Goal: Task Accomplishment & Management: Manage account settings

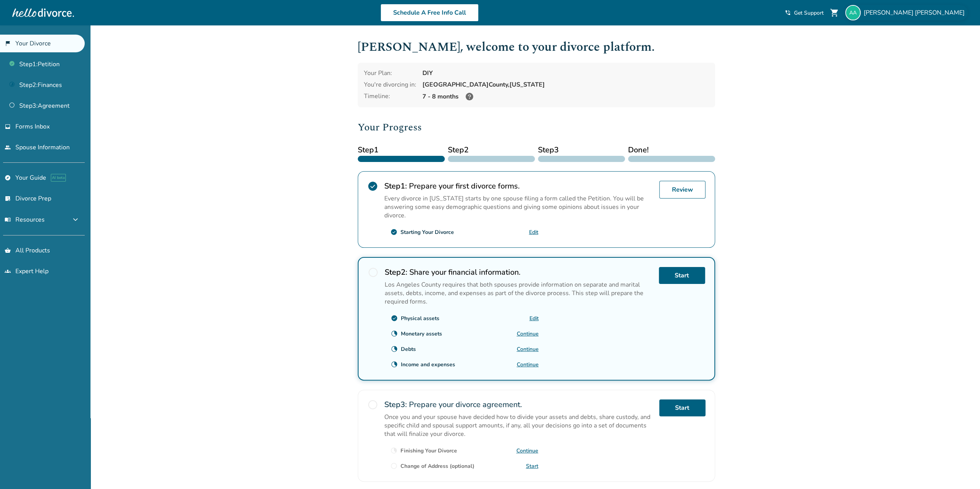
click at [945, 16] on span "Armando Arias" at bounding box center [916, 12] width 104 height 8
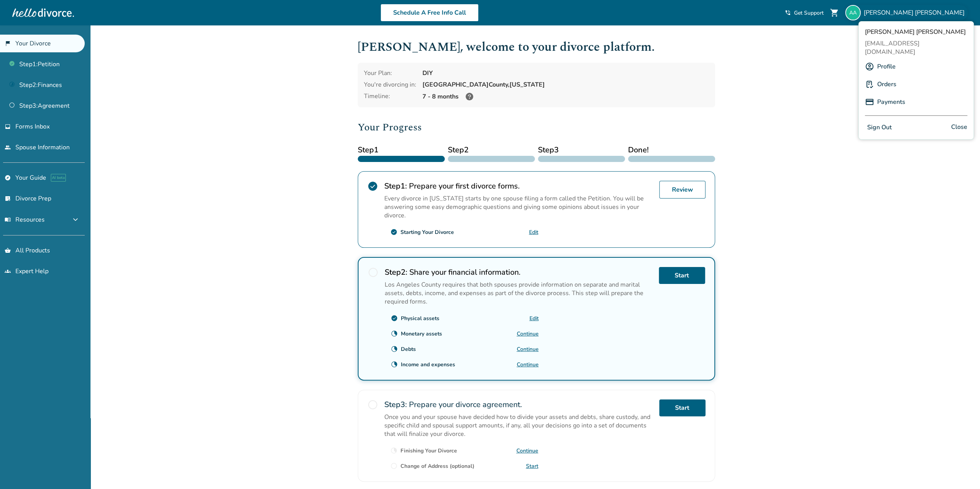
click at [880, 122] on button "Sign Out" at bounding box center [879, 127] width 29 height 11
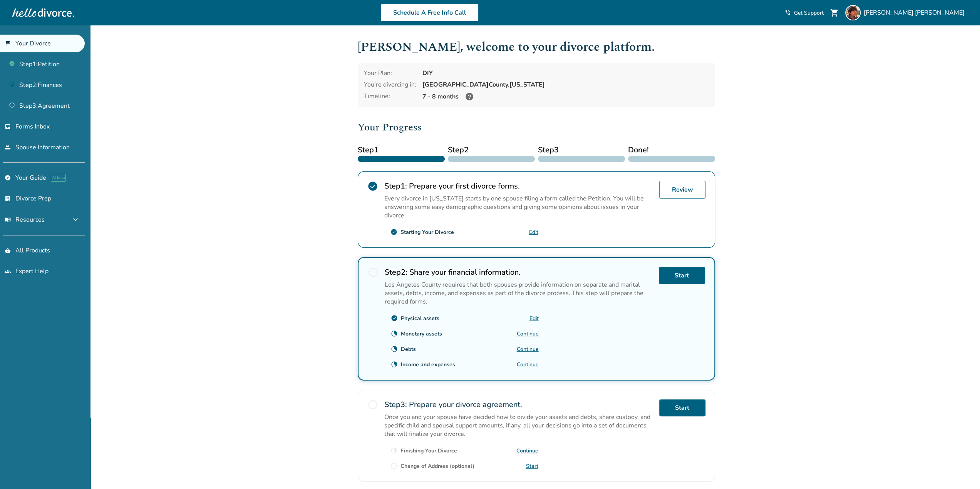
click at [490, 158] on div at bounding box center [491, 159] width 87 height 6
click at [79, 220] on span "expand_more" at bounding box center [75, 219] width 9 height 9
click at [243, 314] on div "Added to cart Armando , welcome to your divorce platform. Your Plan: DIY You're…" at bounding box center [490, 286] width 980 height 523
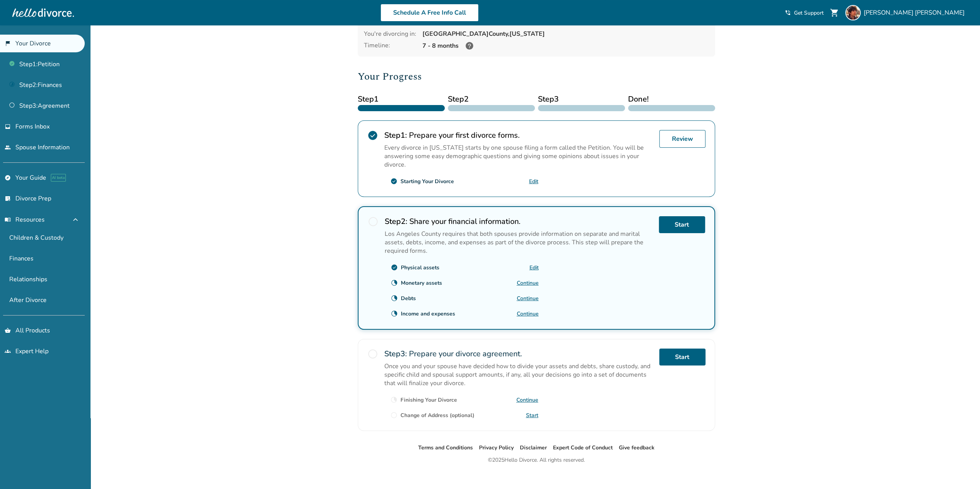
scroll to position [55, 0]
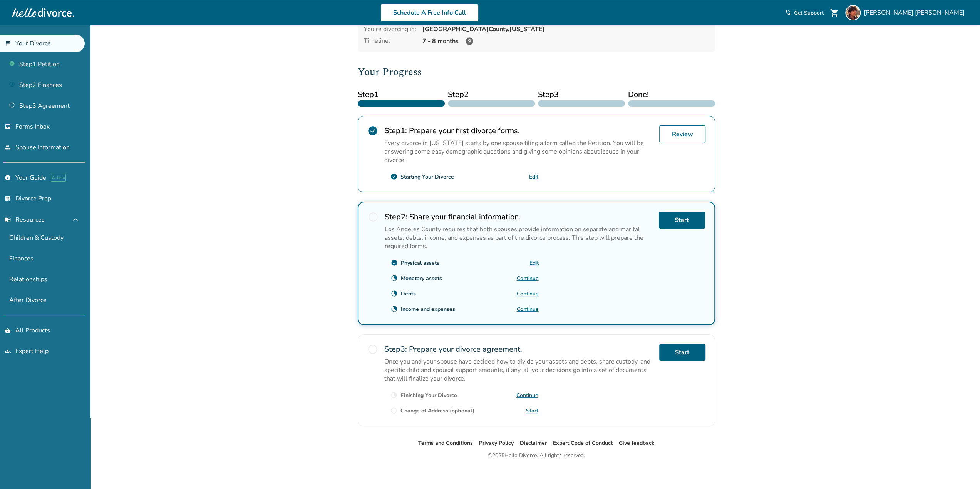
click at [524, 275] on link "Continue" at bounding box center [528, 278] width 22 height 7
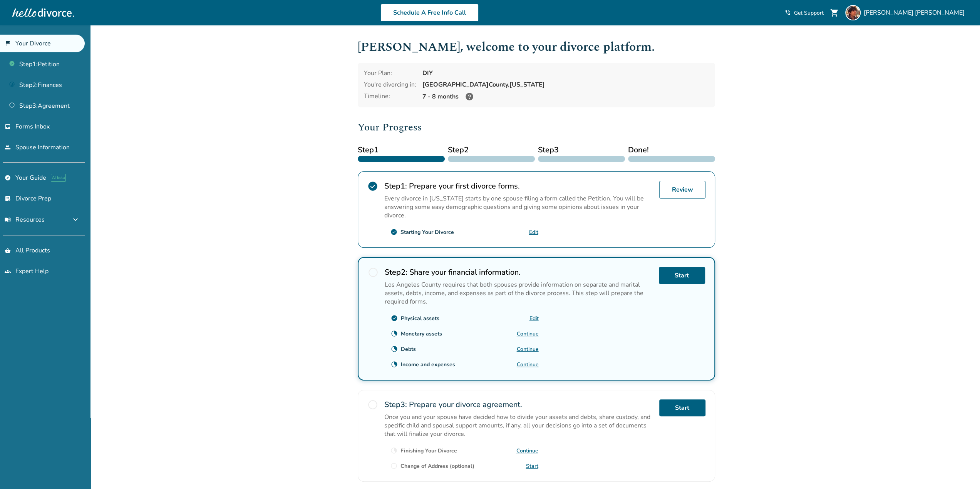
click at [373, 269] on span "radio_button_unchecked" at bounding box center [373, 272] width 11 height 11
click at [860, 10] on img at bounding box center [852, 12] width 15 height 15
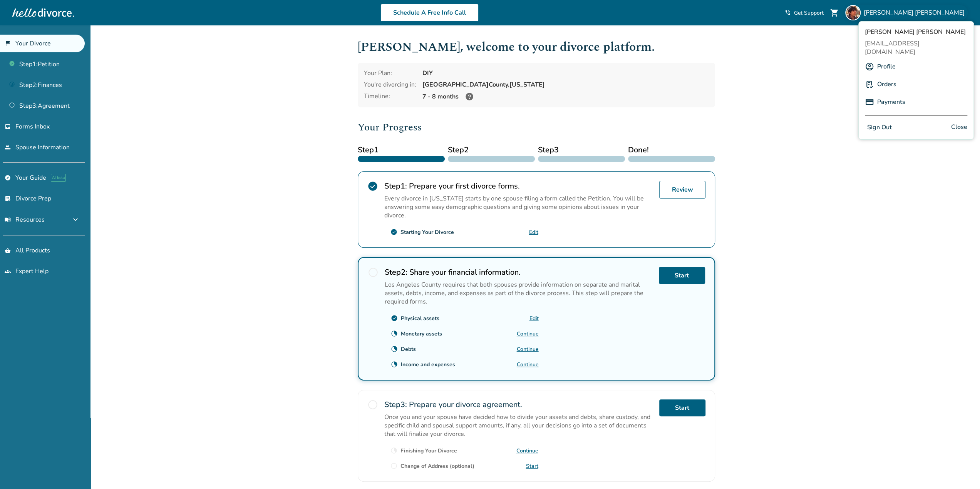
click at [890, 59] on link "Profile" at bounding box center [886, 66] width 18 height 15
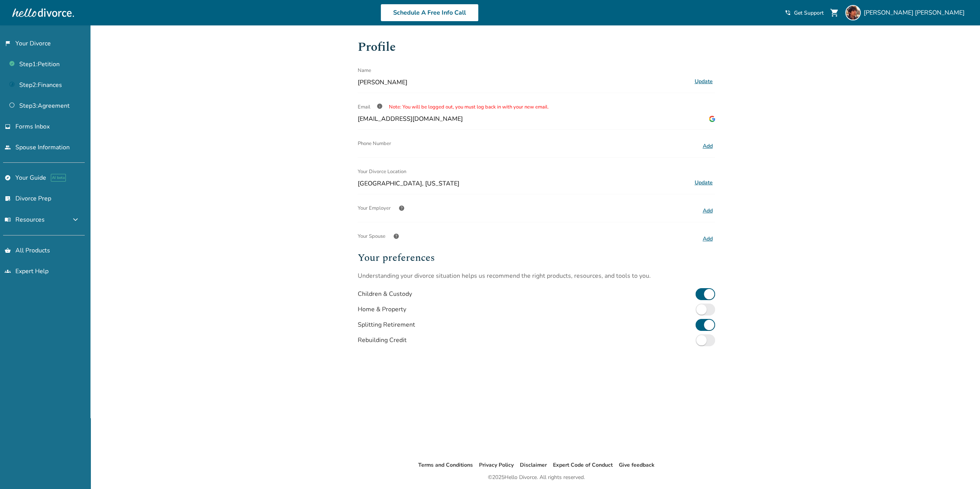
click at [380, 106] on span "info" at bounding box center [380, 106] width 6 height 6
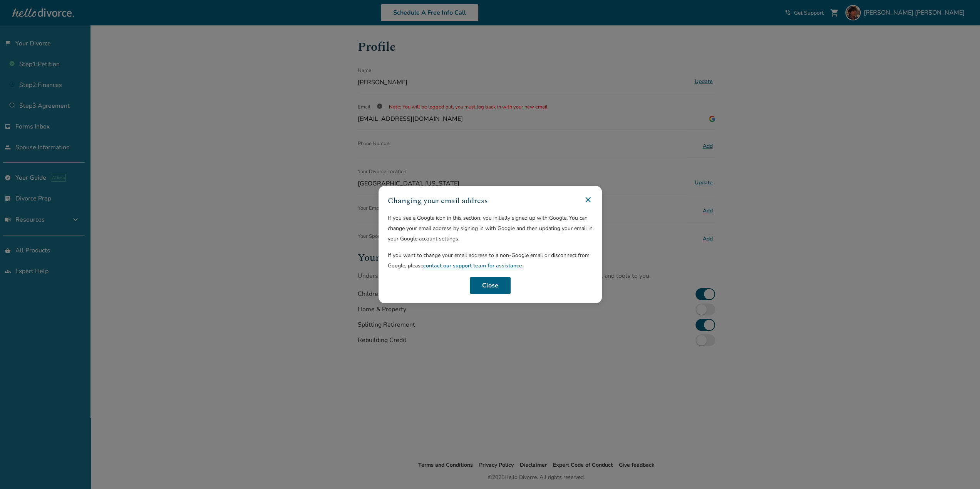
click at [589, 199] on icon at bounding box center [587, 199] width 9 height 9
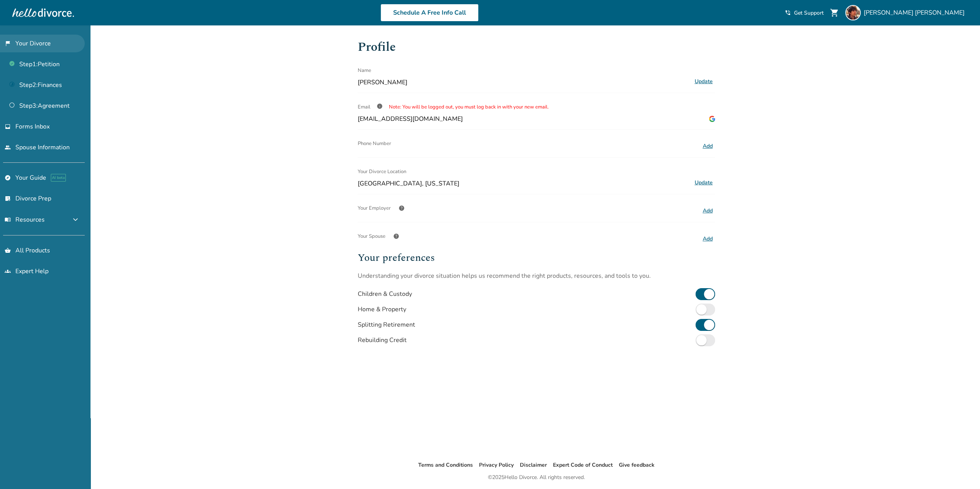
click at [42, 44] on link "flag_2 Your Divorce" at bounding box center [42, 44] width 85 height 18
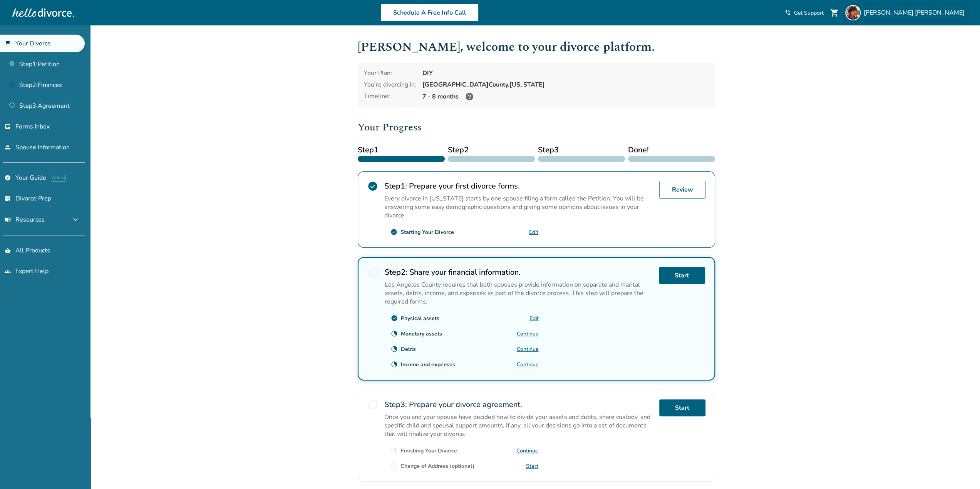
click at [921, 10] on div "Armando Arias" at bounding box center [906, 12] width 122 height 15
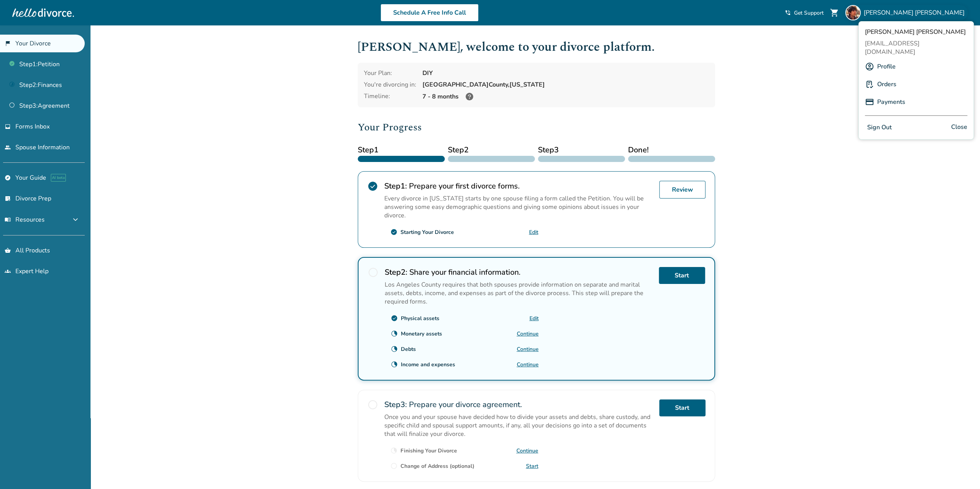
click at [865, 122] on button "Sign Out" at bounding box center [879, 127] width 29 height 11
